Goal: Check status

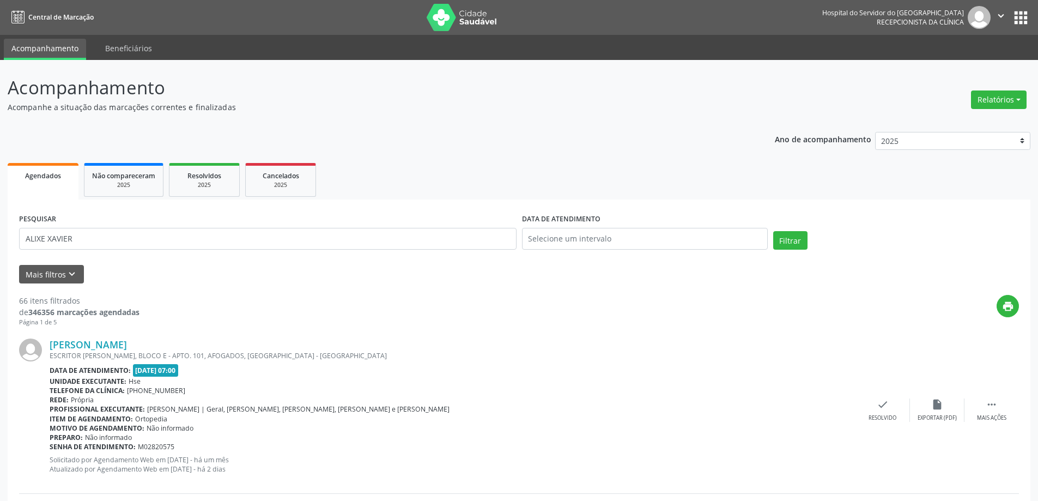
type input "ALIXE XAVIER"
click at [773, 231] on button "Filtrar" at bounding box center [790, 240] width 34 height 19
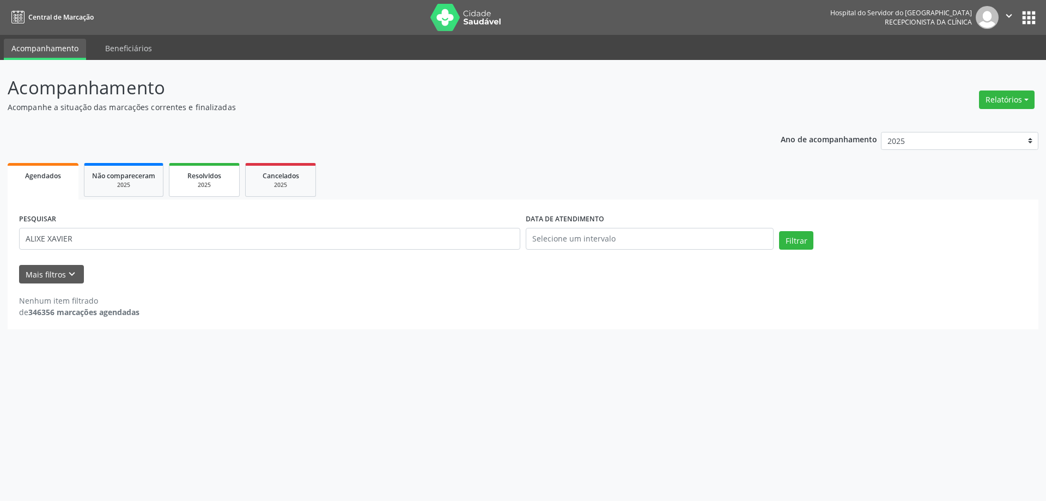
click at [197, 182] on div "2025" at bounding box center [204, 185] width 54 height 8
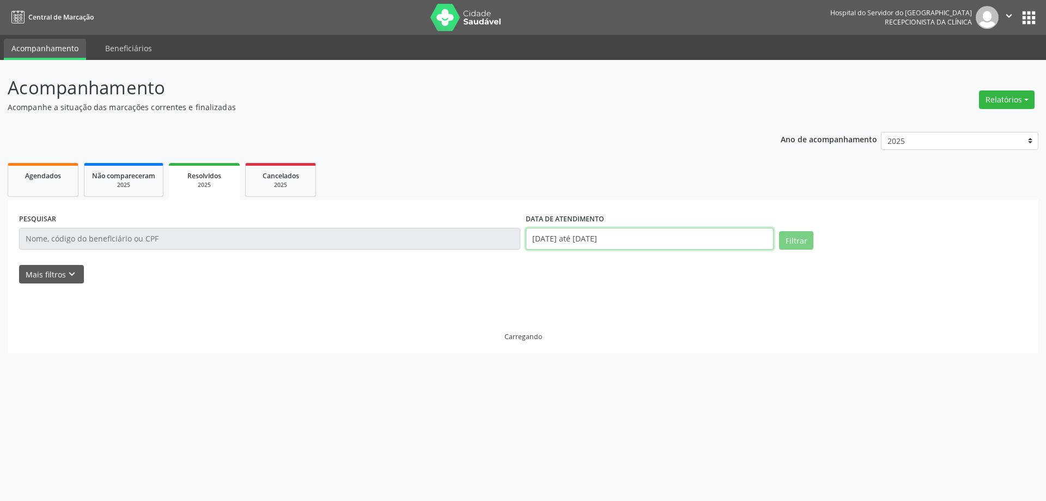
click at [653, 239] on input "[DATE] até [DATE]" at bounding box center [650, 239] width 248 height 22
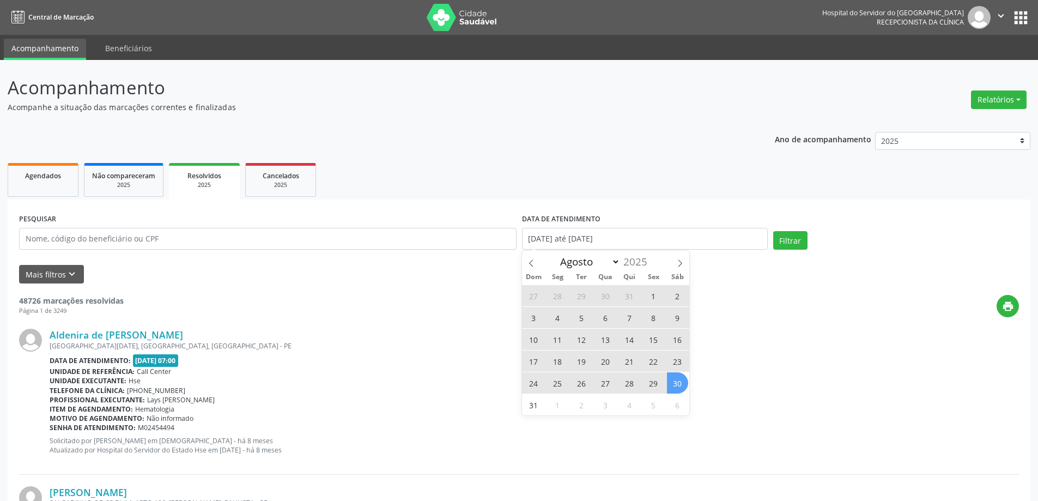
click at [675, 376] on span "30" at bounding box center [677, 382] width 21 height 21
type input "[DATE]"
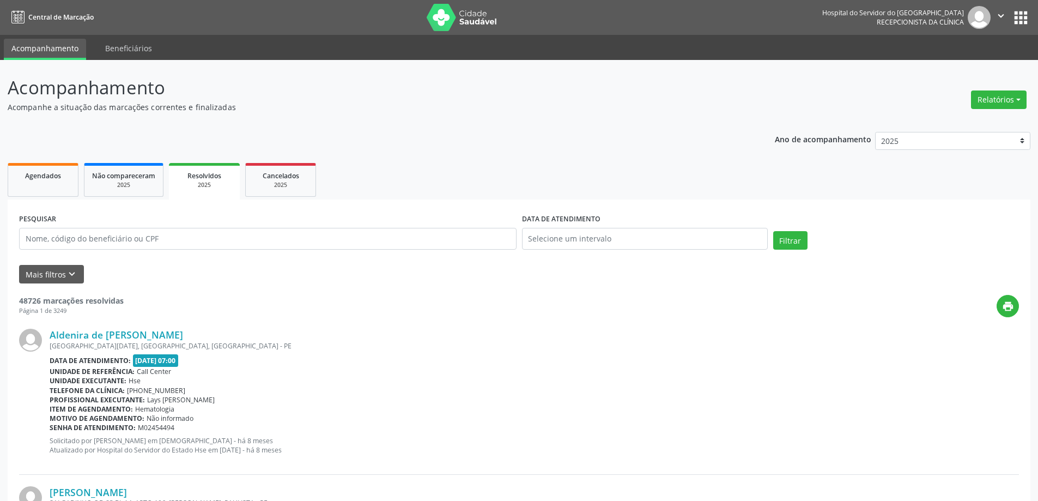
drag, startPoint x: 488, startPoint y: 130, endPoint x: 178, endPoint y: 198, distance: 317.9
click at [77, 241] on input "text" at bounding box center [267, 239] width 497 height 22
type input "[PERSON_NAME]"
click at [773, 231] on button "Filtrar" at bounding box center [790, 240] width 34 height 19
